Goal: Find specific page/section: Find specific page/section

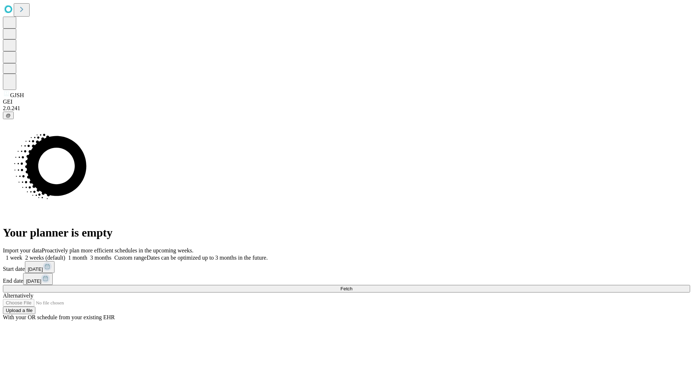
click at [352, 286] on span "Fetch" at bounding box center [346, 288] width 12 height 5
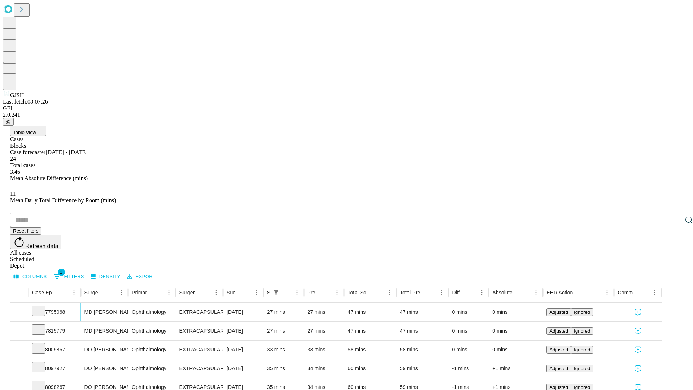
click at [42, 307] on icon at bounding box center [38, 310] width 7 height 7
